Goal: Information Seeking & Learning: Learn about a topic

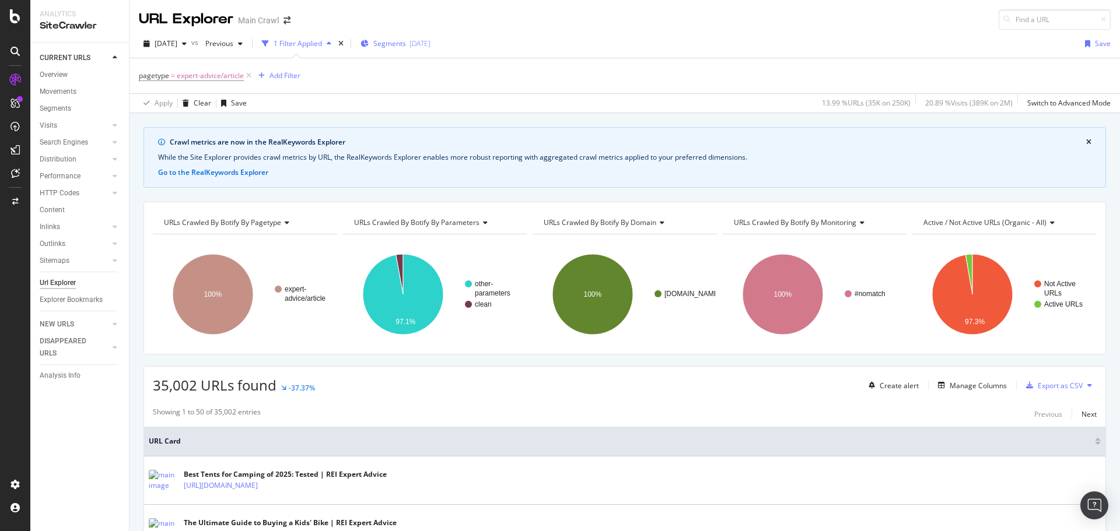
click at [430, 44] on div "2025-09-03" at bounding box center [419, 43] width 21 height 10
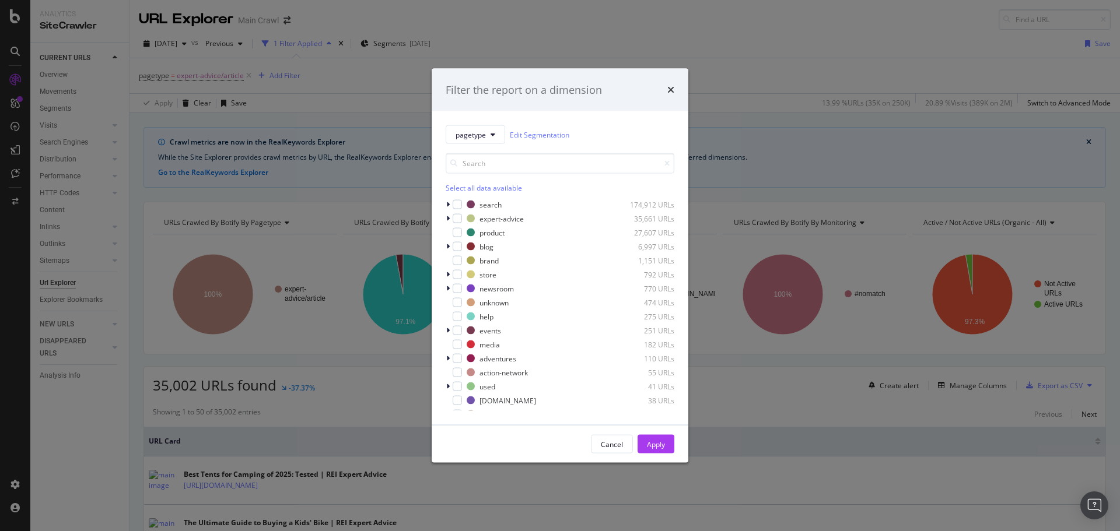
click at [348, 103] on div "Filter the report on a dimension pagetype Edit Segmentation Select all data ava…" at bounding box center [560, 265] width 1120 height 531
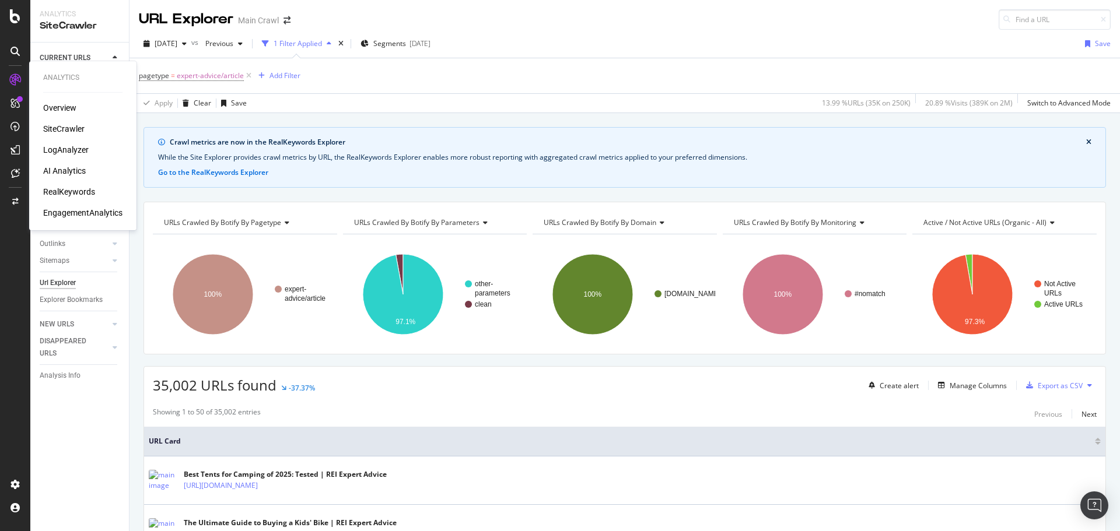
click at [79, 191] on div "RealKeywords" at bounding box center [69, 192] width 52 height 12
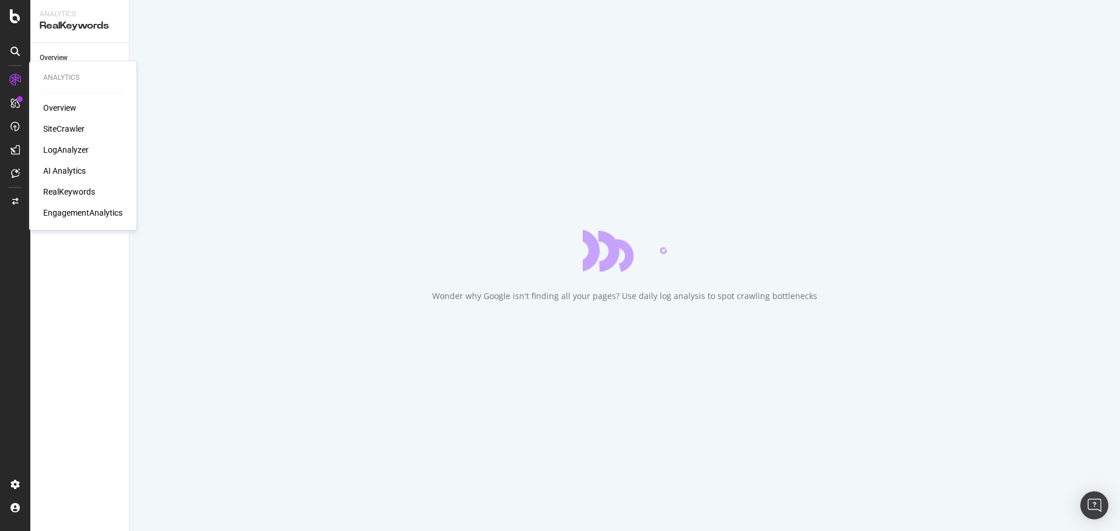
click at [65, 164] on div "Overview SiteCrawler LogAnalyzer AI Analytics RealKeywords EngagementAnalytics" at bounding box center [82, 160] width 79 height 117
click at [66, 169] on div "AI Analytics" at bounding box center [64, 171] width 43 height 12
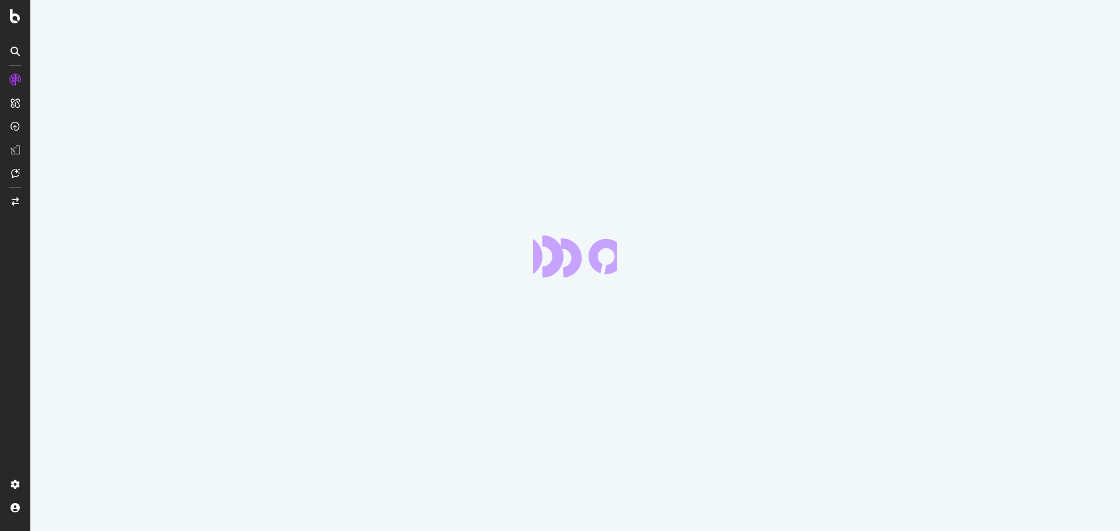
click at [82, 37] on div at bounding box center [574, 265] width 1089 height 531
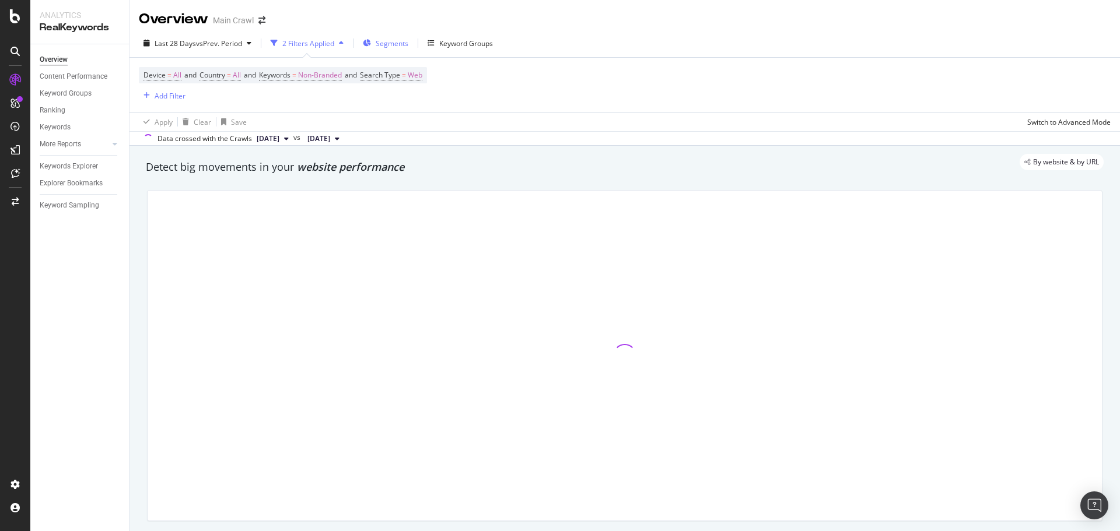
click at [387, 44] on span "Segments" at bounding box center [392, 43] width 33 height 10
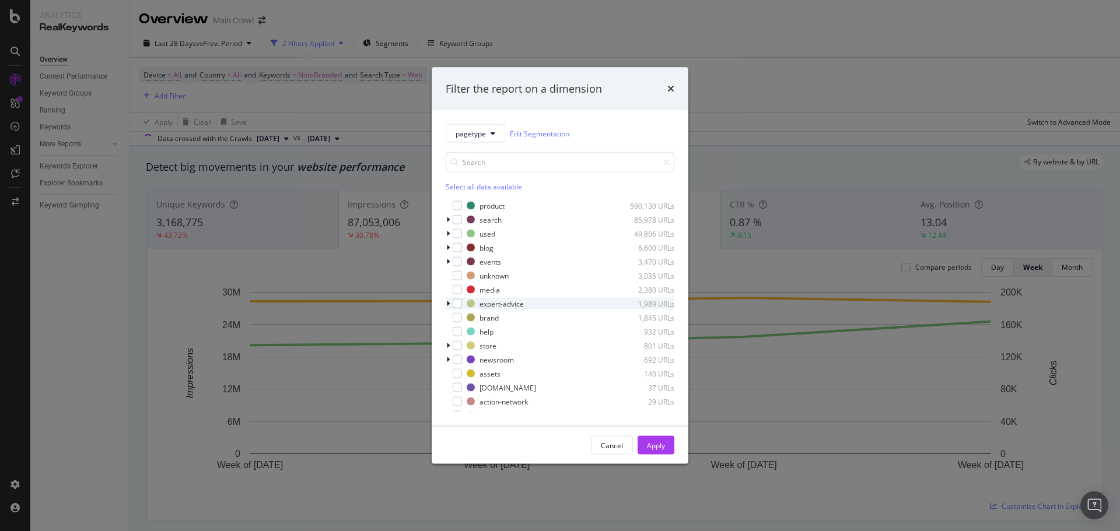
click at [450, 305] on div "modal" at bounding box center [449, 304] width 7 height 12
click at [455, 306] on div "modal" at bounding box center [457, 303] width 9 height 9
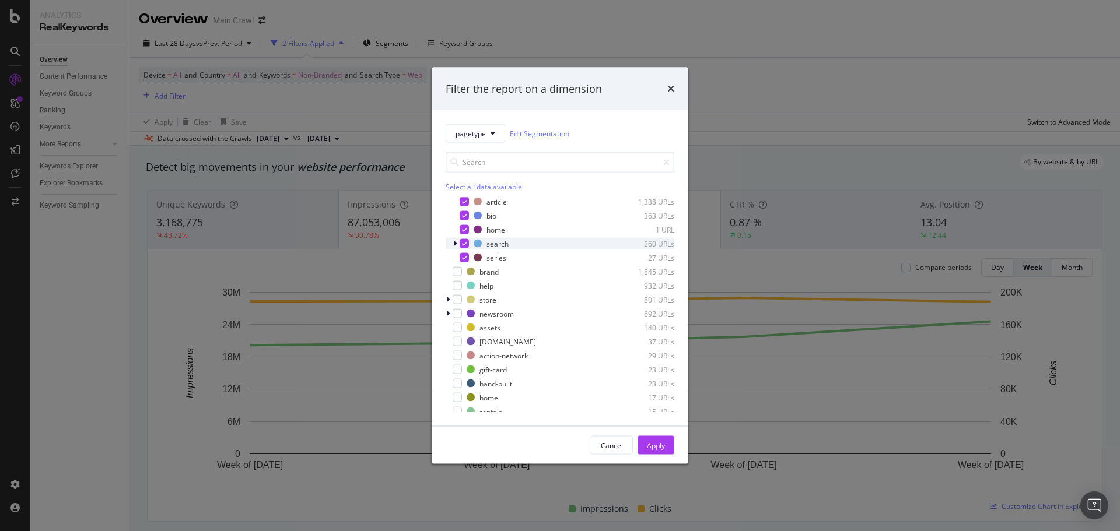
scroll to position [117, 0]
click at [655, 443] on div "Apply" at bounding box center [656, 445] width 18 height 10
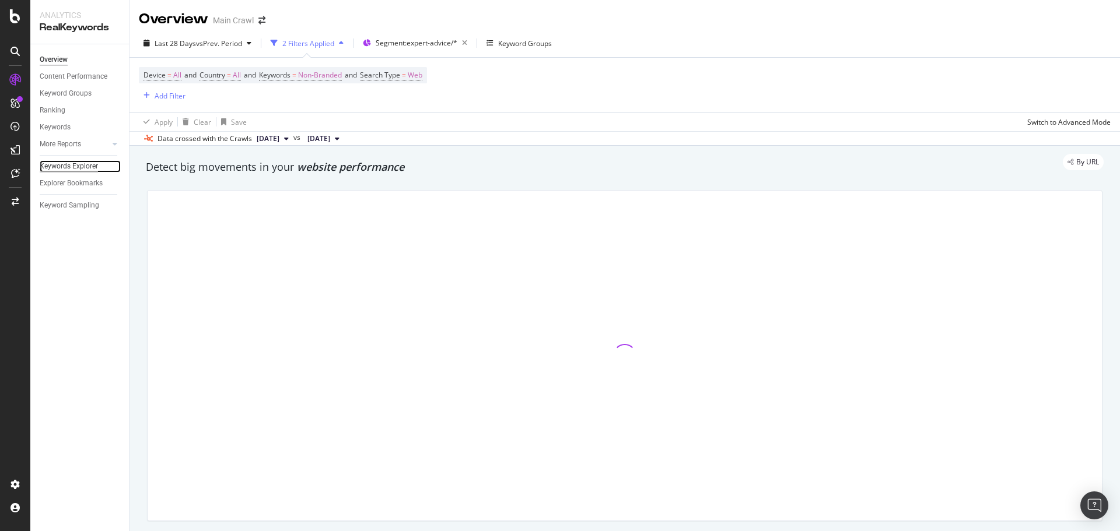
click at [78, 164] on div "Keywords Explorer" at bounding box center [69, 166] width 58 height 12
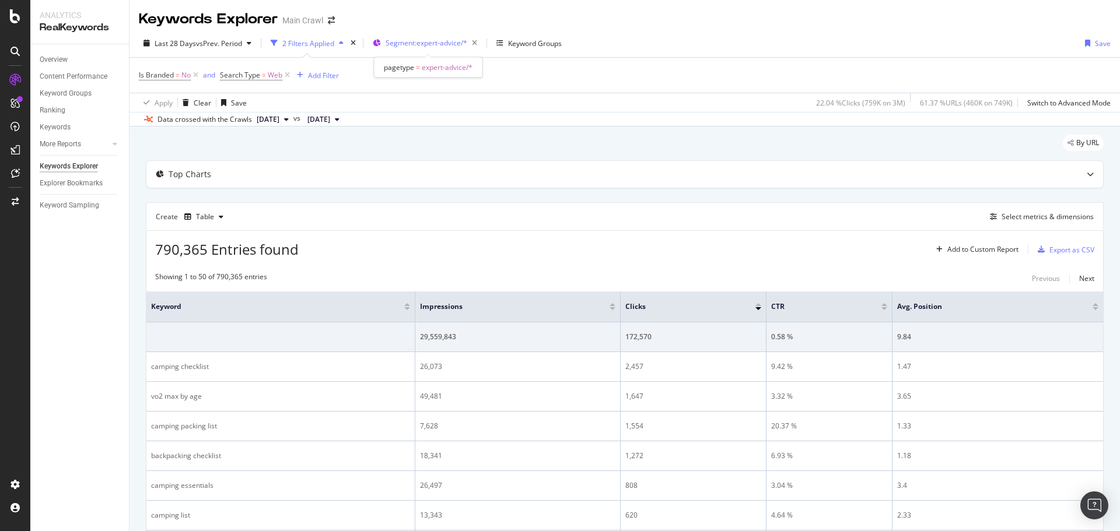
click at [395, 48] on div "Segment: expert-advice/*" at bounding box center [433, 43] width 96 height 16
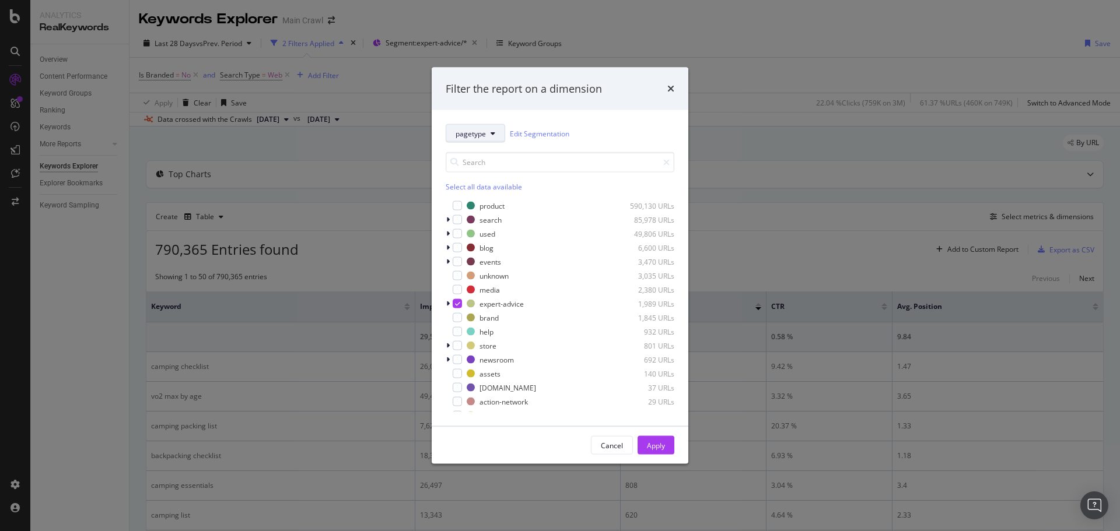
click at [455, 139] on button "pagetype" at bounding box center [475, 133] width 59 height 19
click at [600, 124] on div "pagetype Edit Segmentation" at bounding box center [560, 133] width 229 height 19
click at [469, 129] on span "pagetype" at bounding box center [470, 133] width 30 height 10
click at [521, 285] on span "Breadcrumb Tree" at bounding box center [492, 280] width 75 height 10
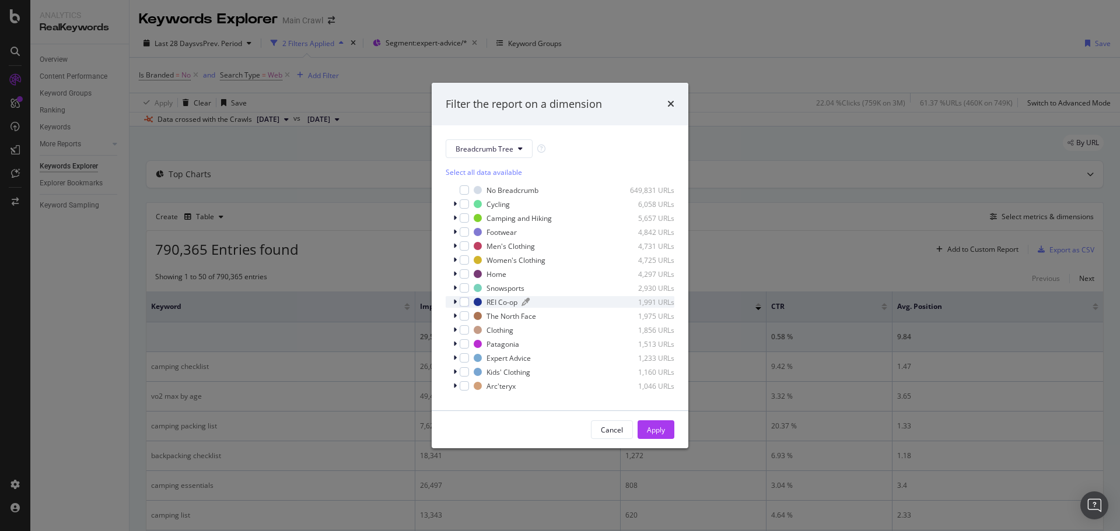
scroll to position [12, 0]
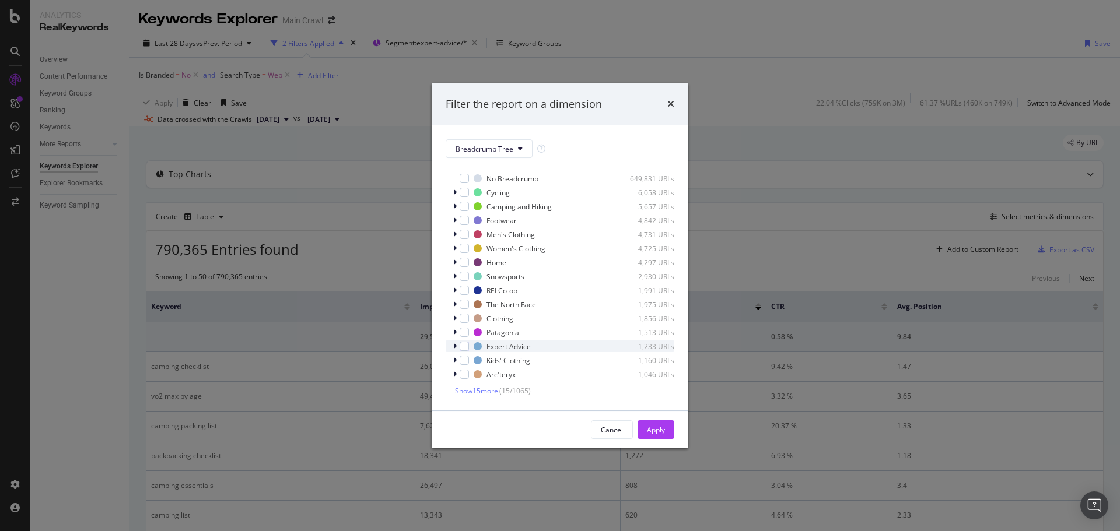
click at [453, 350] on div "modal" at bounding box center [456, 347] width 7 height 12
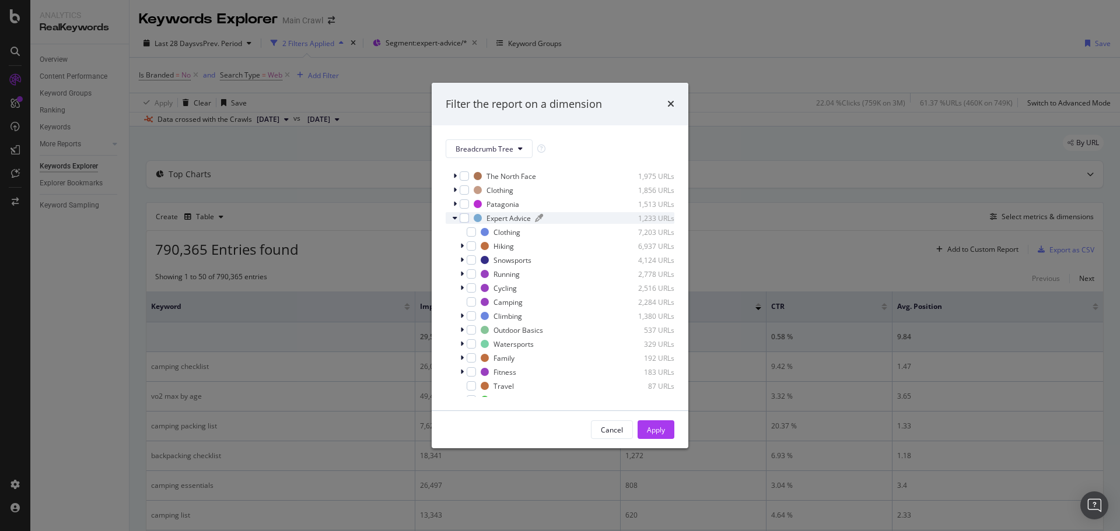
scroll to position [152, 0]
click at [470, 305] on div "modal" at bounding box center [471, 304] width 9 height 9
click at [661, 432] on div "Apply" at bounding box center [656, 430] width 18 height 10
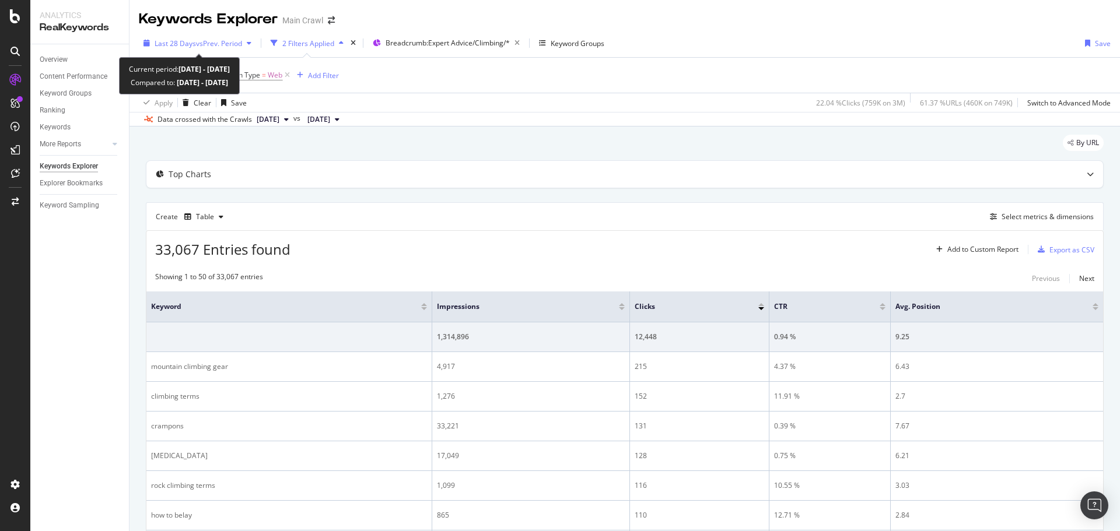
click at [213, 50] on div "Last 28 Days vs Prev. Period" at bounding box center [197, 42] width 117 height 17
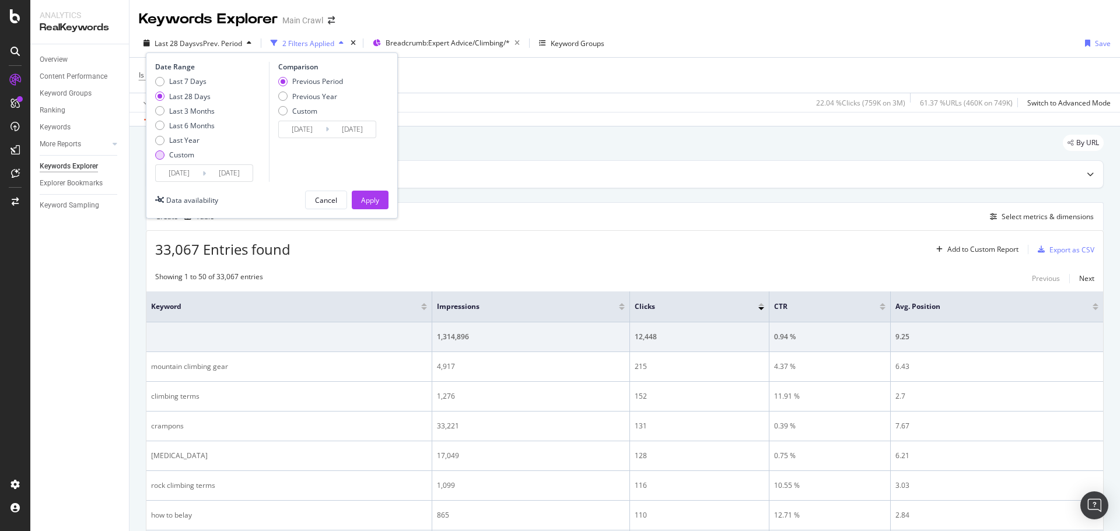
click at [180, 159] on div "Custom" at bounding box center [181, 155] width 25 height 10
click at [185, 173] on input "[DATE]" at bounding box center [179, 173] width 47 height 16
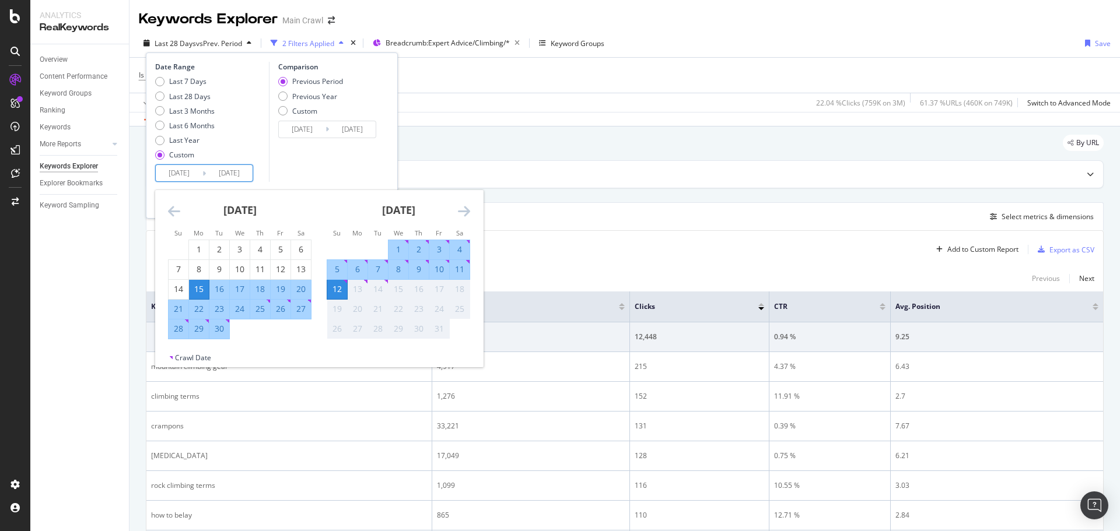
click at [177, 212] on icon "Move backward to switch to the previous month." at bounding box center [174, 211] width 12 height 14
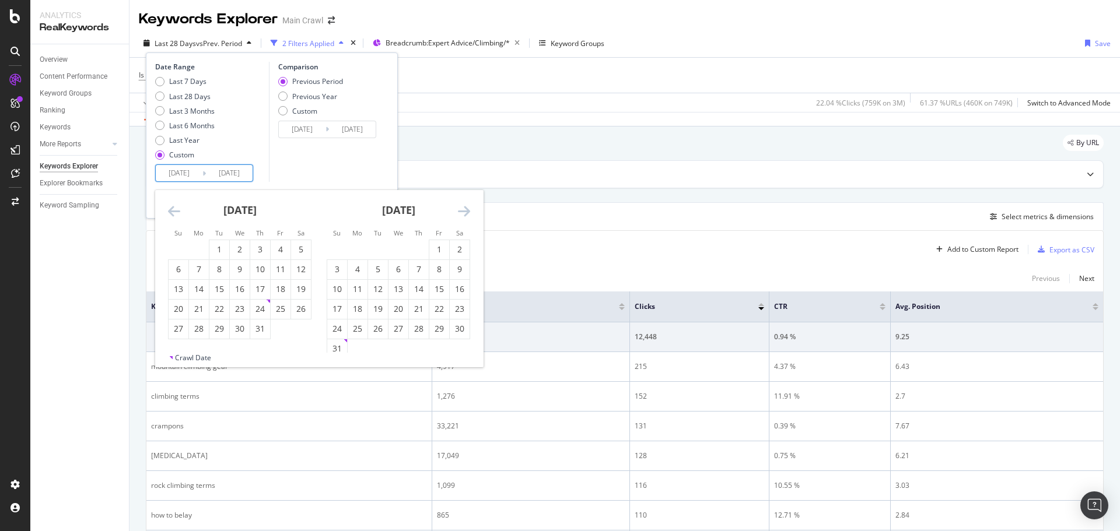
click at [177, 212] on icon "Move backward to switch to the previous month." at bounding box center [174, 211] width 12 height 14
click at [177, 215] on icon "Move backward to switch to the previous month." at bounding box center [174, 211] width 12 height 14
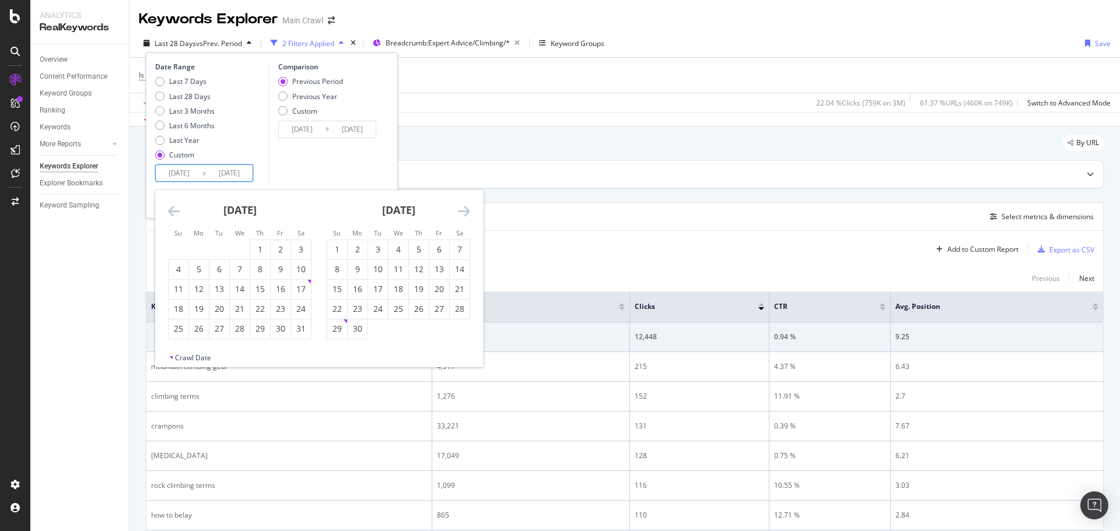
click at [171, 215] on icon "Move backward to switch to the previous month." at bounding box center [174, 211] width 12 height 14
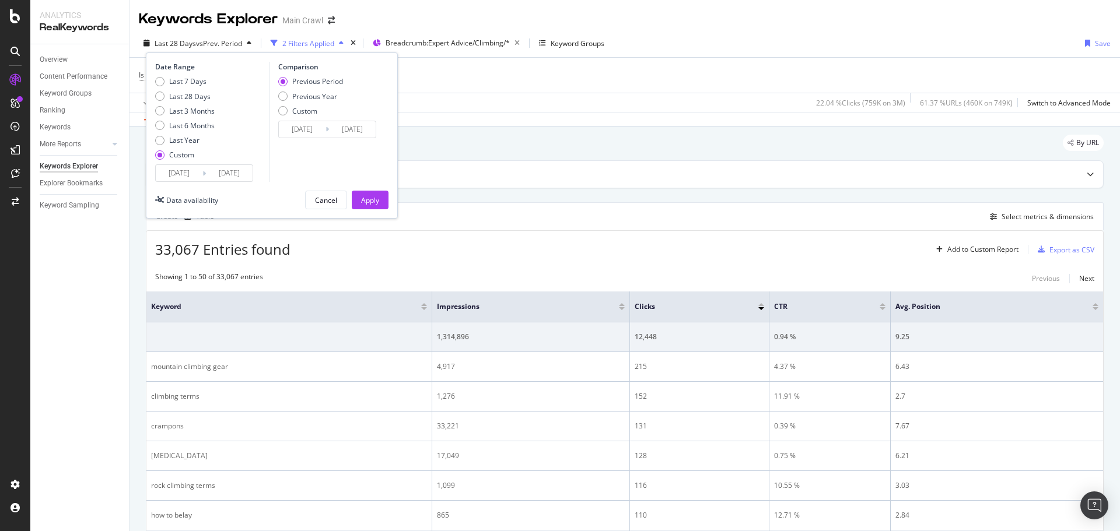
click at [271, 151] on div "Comparison Previous Period Previous Year Custom [DATE] Navigate forward to inte…" at bounding box center [324, 122] width 111 height 120
click at [189, 176] on input "[DATE]" at bounding box center [179, 173] width 47 height 16
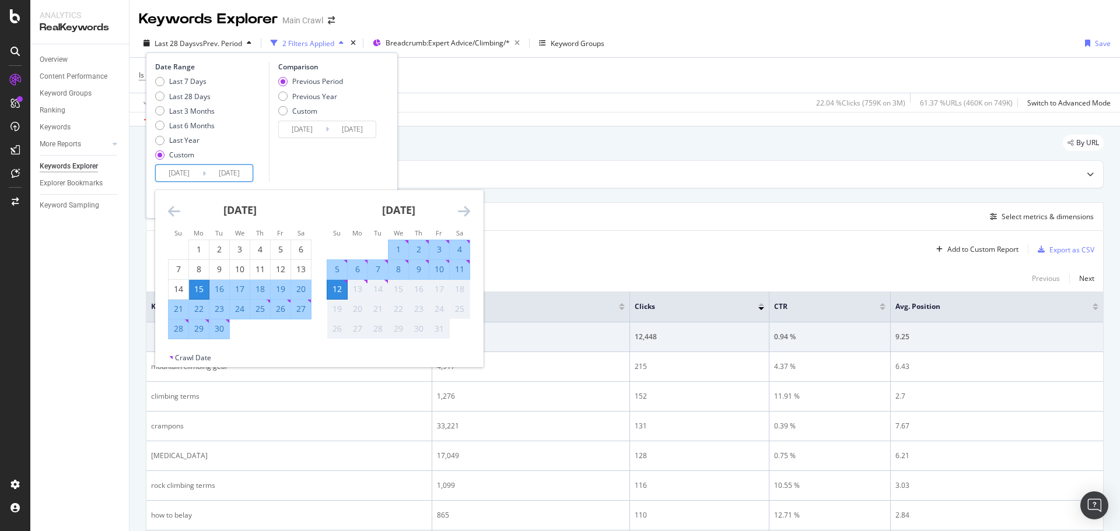
click at [160, 210] on div "[DATE] 1 2 3 4 5 6 7 8 9 10 11 12 13 14 15 16 17 18 19 20 21 22 23 24 25 26 27 …" at bounding box center [239, 264] width 159 height 149
click at [170, 211] on icon "Move backward to switch to the previous month." at bounding box center [174, 211] width 12 height 14
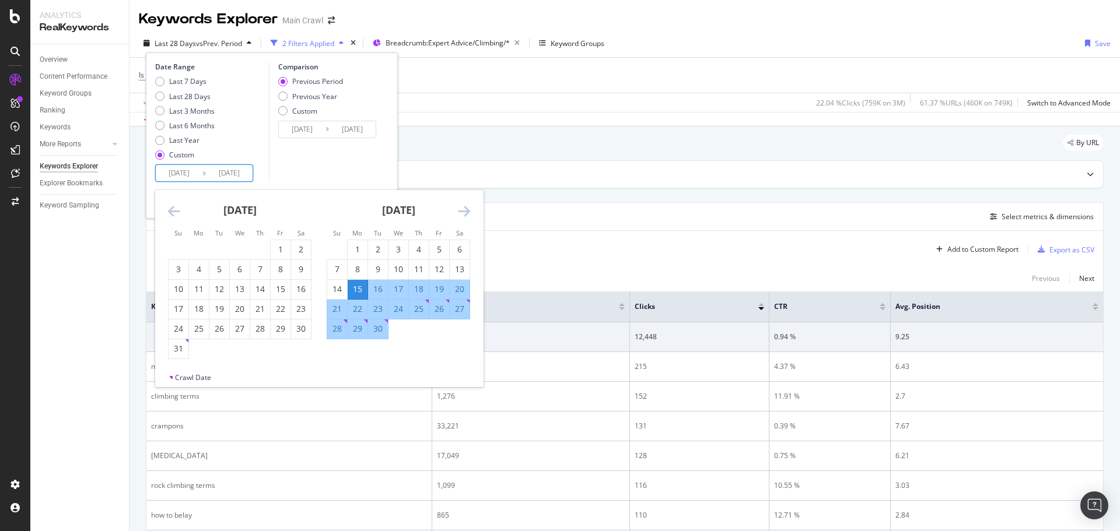
click at [170, 211] on icon "Move backward to switch to the previous month." at bounding box center [174, 211] width 12 height 14
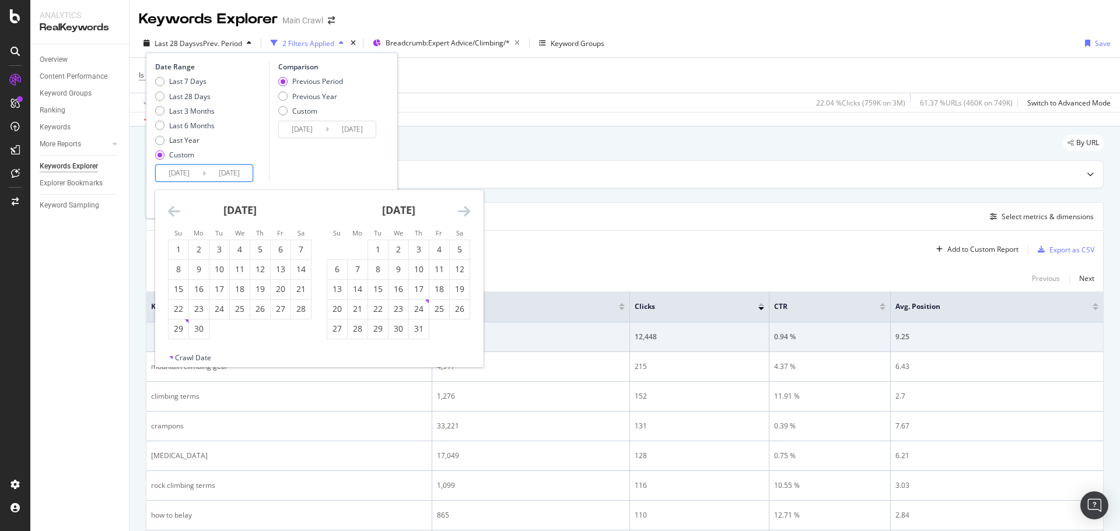
click at [170, 211] on icon "Move backward to switch to the previous month." at bounding box center [174, 211] width 12 height 14
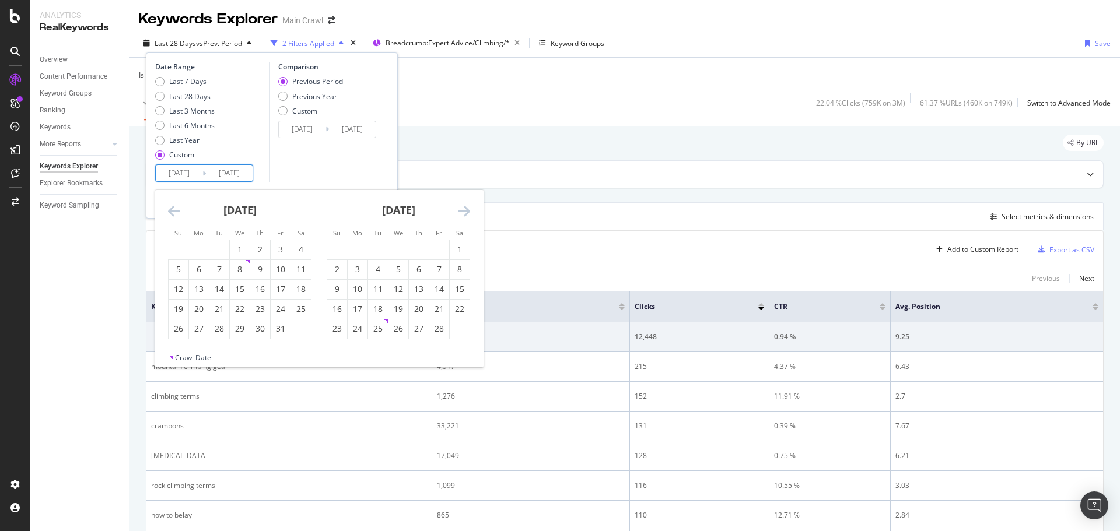
click at [236, 244] on div "1" at bounding box center [240, 250] width 20 height 12
type input "[DATE]"
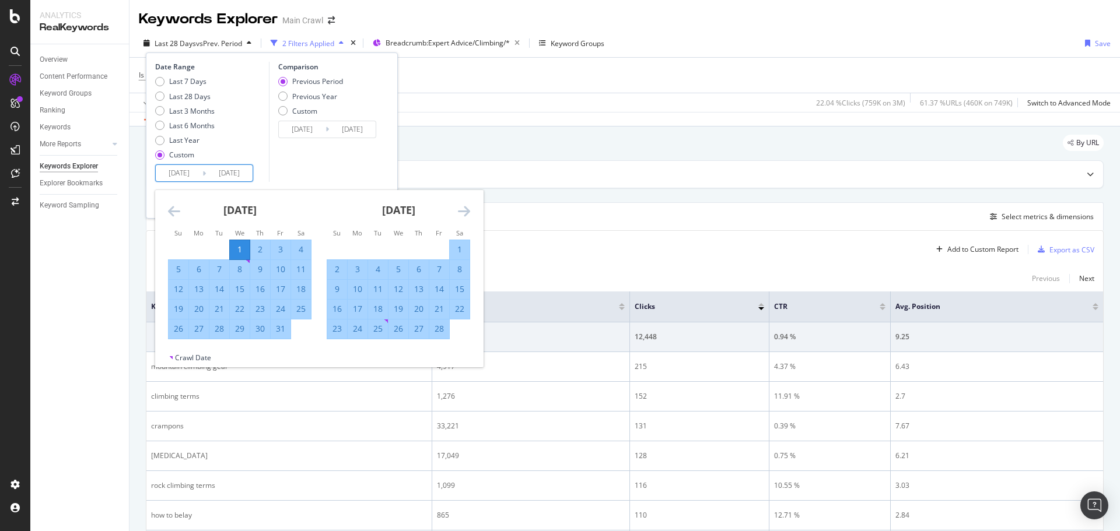
click at [350, 164] on div "Comparison Previous Period Previous Year Custom [DATE] Navigate forward to inte…" at bounding box center [324, 122] width 111 height 120
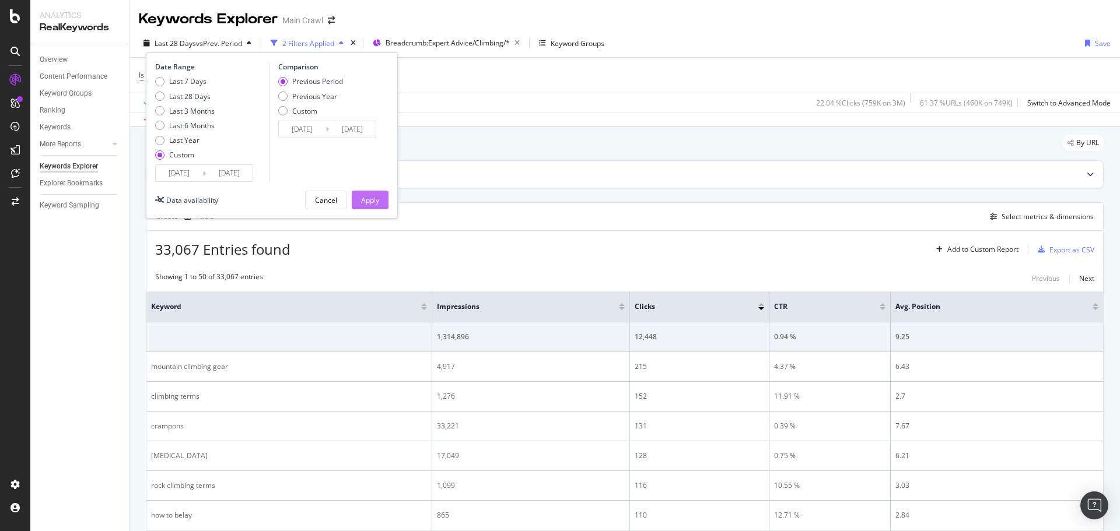
click at [357, 196] on button "Apply" at bounding box center [370, 200] width 37 height 19
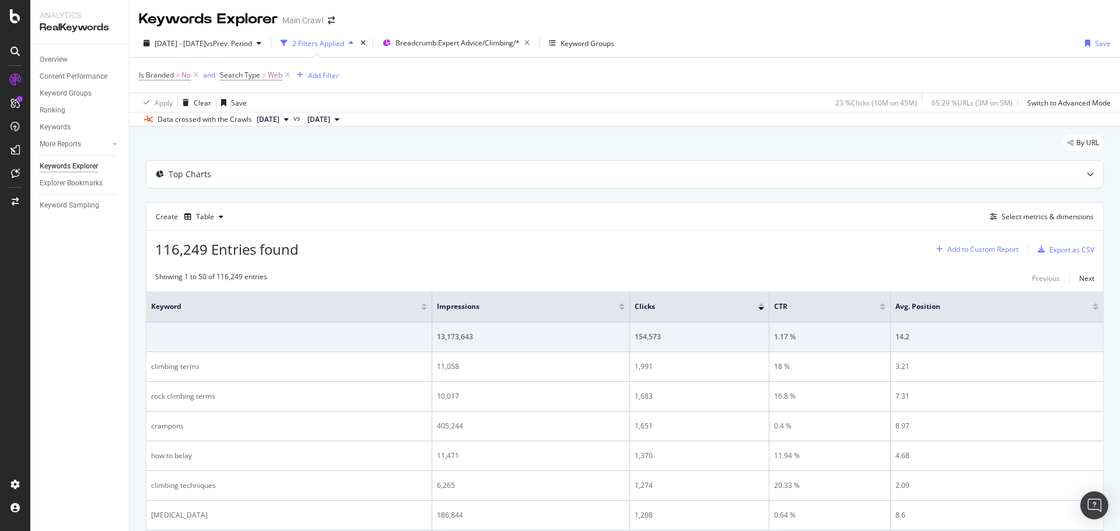
drag, startPoint x: 973, startPoint y: 246, endPoint x: 963, endPoint y: 243, distance: 9.8
click at [973, 246] on div "Add to Custom Report" at bounding box center [982, 249] width 71 height 7
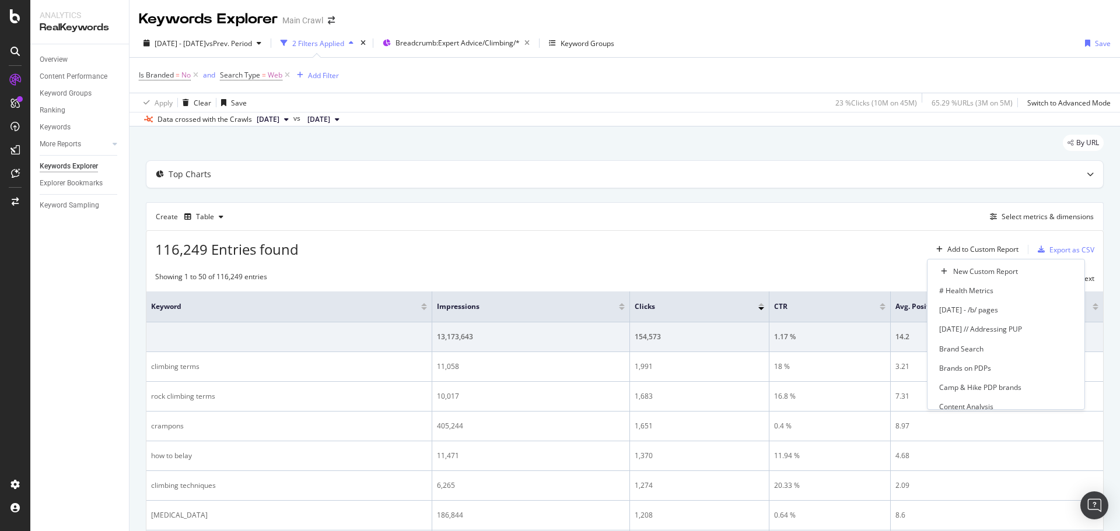
click at [917, 237] on div "116,249 Entries found Add to Custom Report Export as CSV" at bounding box center [624, 245] width 956 height 29
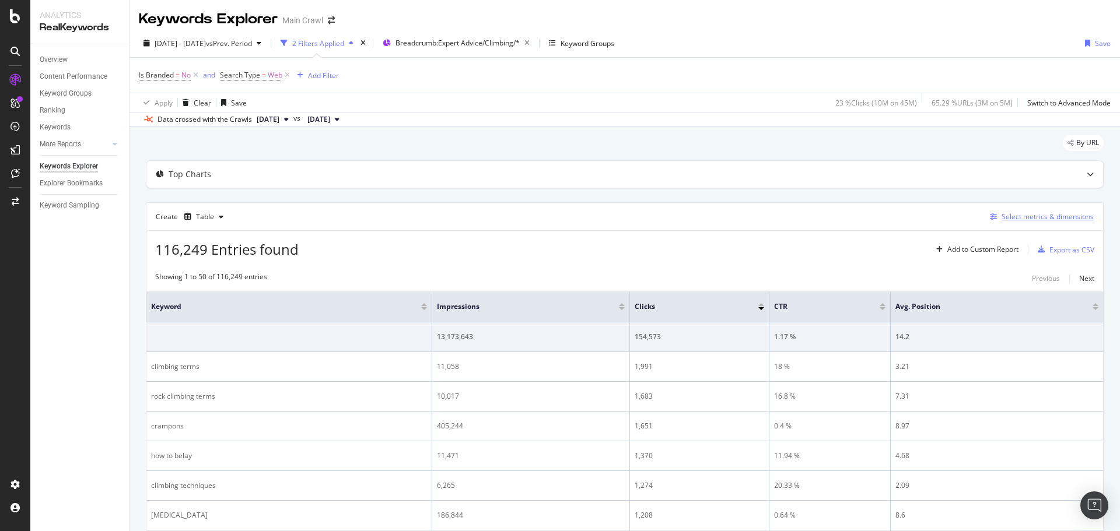
click at [1028, 212] on div "Select metrics & dimensions" at bounding box center [1047, 217] width 92 height 10
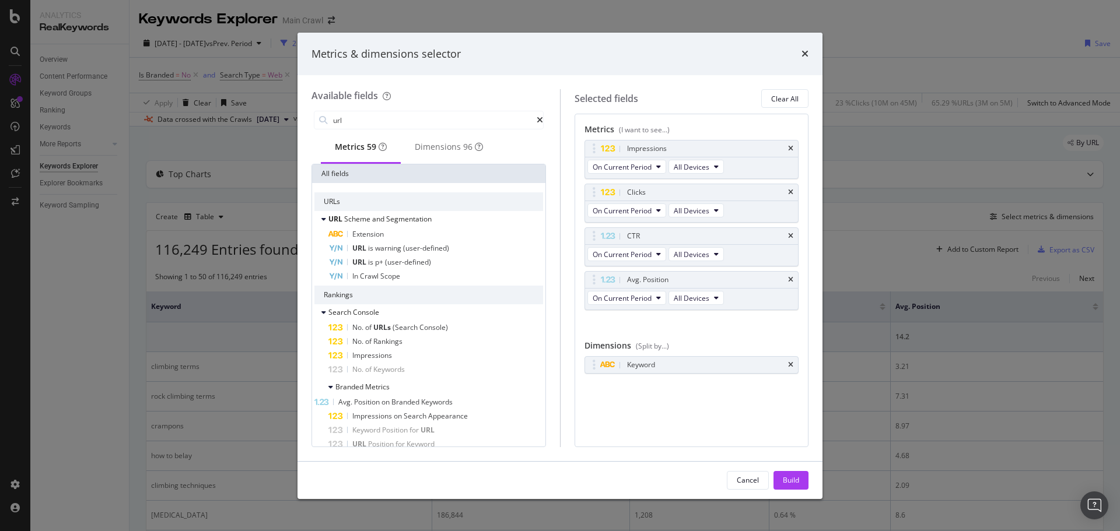
drag, startPoint x: 416, startPoint y: 125, endPoint x: 274, endPoint y: 110, distance: 142.5
click at [274, 110] on div "Metrics & dimensions selector Available fields url Metrics 59 Dimensions 96 All…" at bounding box center [560, 265] width 1120 height 531
type input "full url"
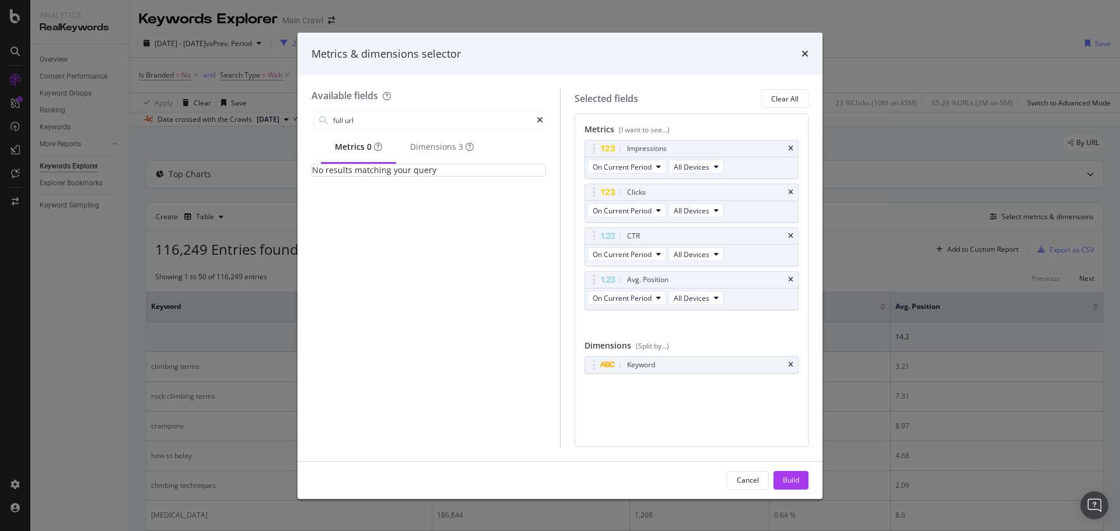
drag, startPoint x: 370, startPoint y: 119, endPoint x: 268, endPoint y: 117, distance: 102.1
click at [268, 117] on div "Metrics & dimensions selector Available fields full url Metrics 0 Dimensions 3 …" at bounding box center [560, 265] width 1120 height 531
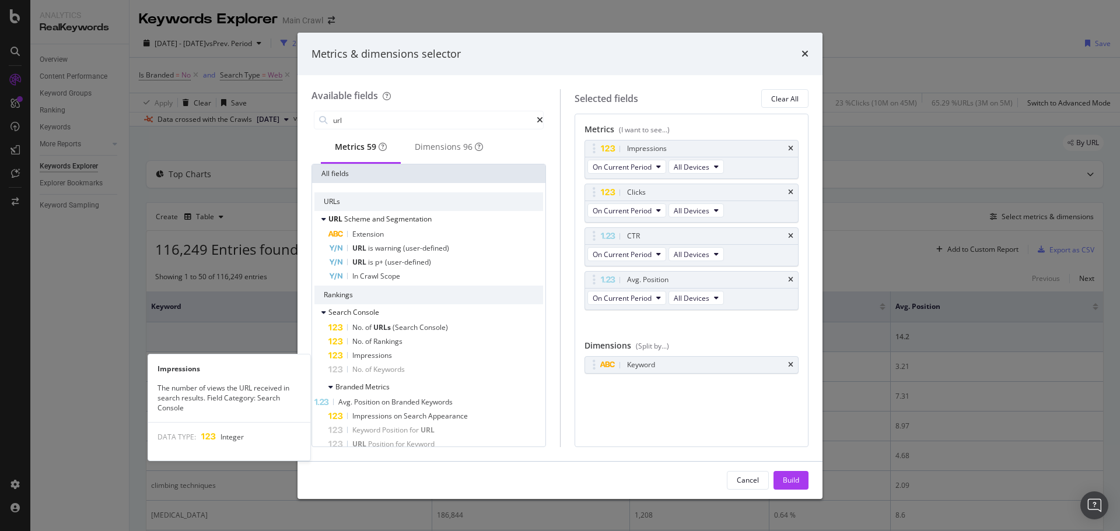
type input "url"
